Goal: Task Accomplishment & Management: Complete application form

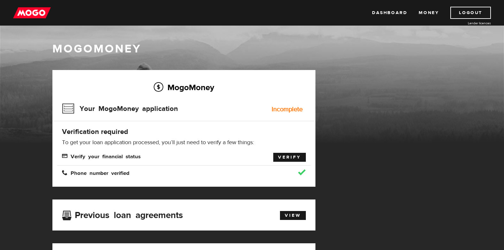
click at [289, 157] on link "Verify" at bounding box center [289, 157] width 33 height 9
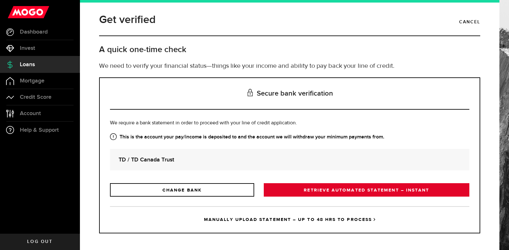
click at [321, 191] on link "RETRIEVE AUTOMATED STATEMENT – INSTANT" at bounding box center [367, 189] width 206 height 13
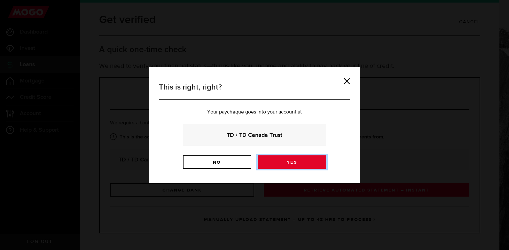
click at [293, 163] on link "Yes" at bounding box center [292, 161] width 68 height 13
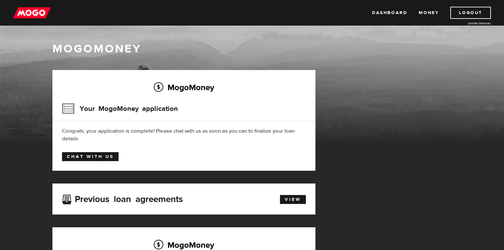
click at [97, 156] on link "Chat with us" at bounding box center [90, 156] width 57 height 9
click at [91, 156] on link "Chat with us" at bounding box center [90, 156] width 57 height 9
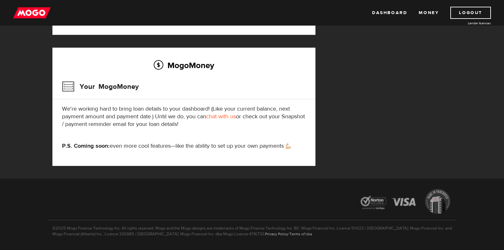
scroll to position [198, 0]
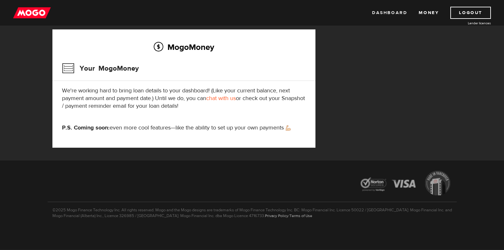
click at [400, 12] on link "Dashboard" at bounding box center [389, 13] width 35 height 12
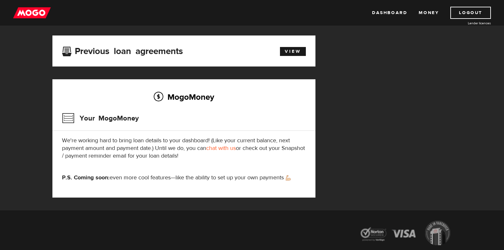
scroll to position [128, 0]
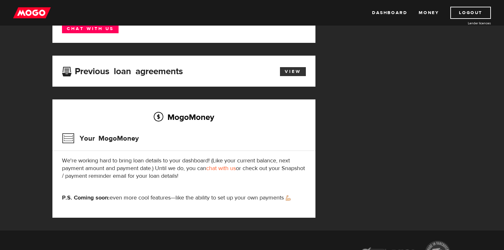
click at [288, 70] on link "View" at bounding box center [293, 71] width 26 height 9
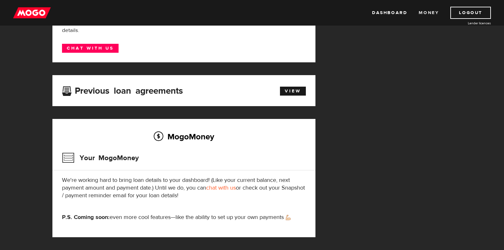
scroll to position [128, 0]
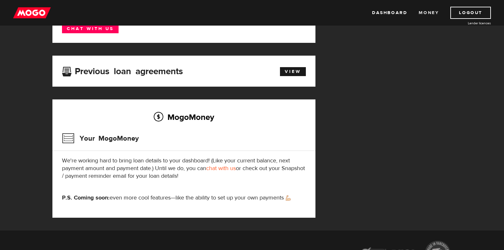
click at [425, 13] on link "Money" at bounding box center [429, 13] width 20 height 12
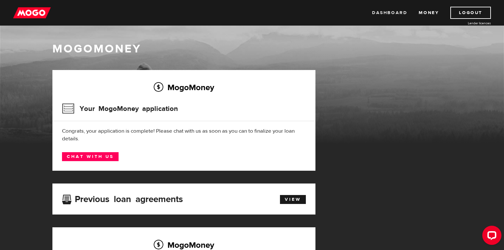
click at [390, 12] on link "Dashboard" at bounding box center [389, 13] width 35 height 12
